Goal: Register for event/course

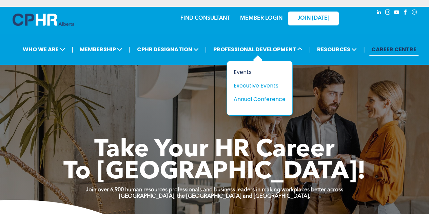
click at [244, 71] on div "Events" at bounding box center [257, 72] width 47 height 8
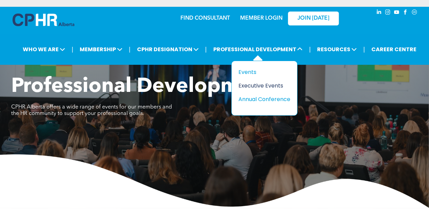
click at [260, 82] on div "Executive Events" at bounding box center [261, 85] width 47 height 8
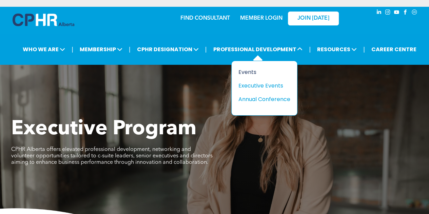
click at [250, 72] on div "Events" at bounding box center [261, 72] width 47 height 8
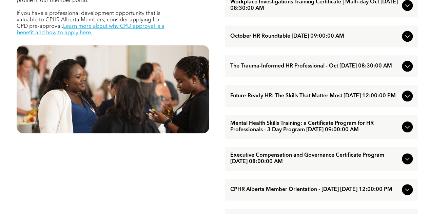
scroll to position [339, 0]
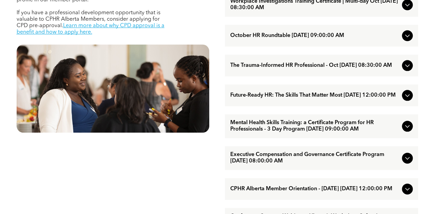
click at [410, 99] on icon at bounding box center [407, 95] width 8 height 8
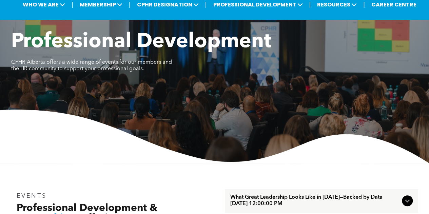
scroll to position [34, 0]
